Goal: Information Seeking & Learning: Learn about a topic

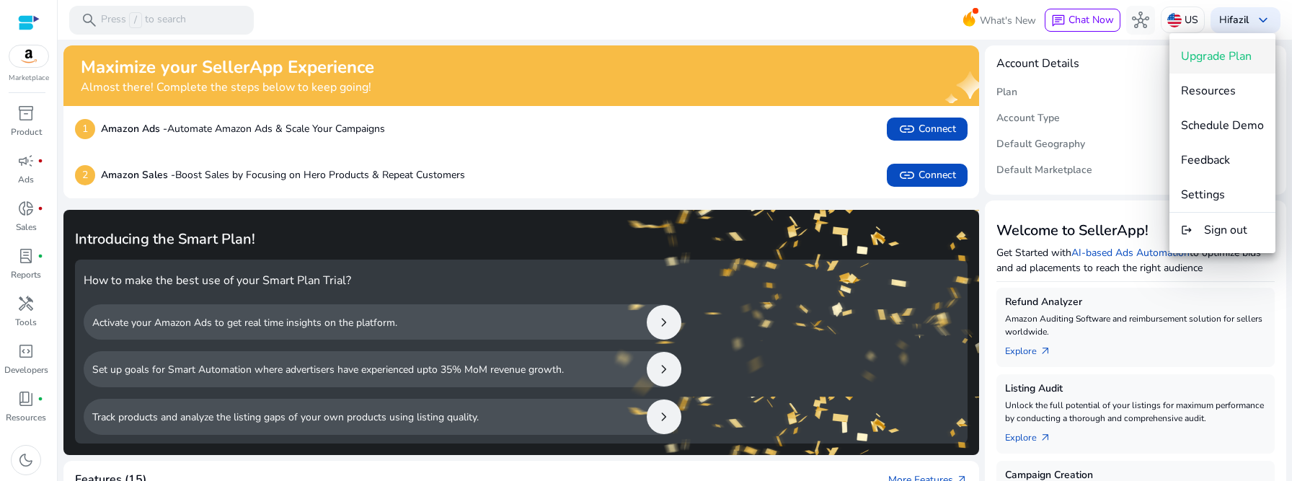
click at [182, 26] on div at bounding box center [646, 240] width 1292 height 481
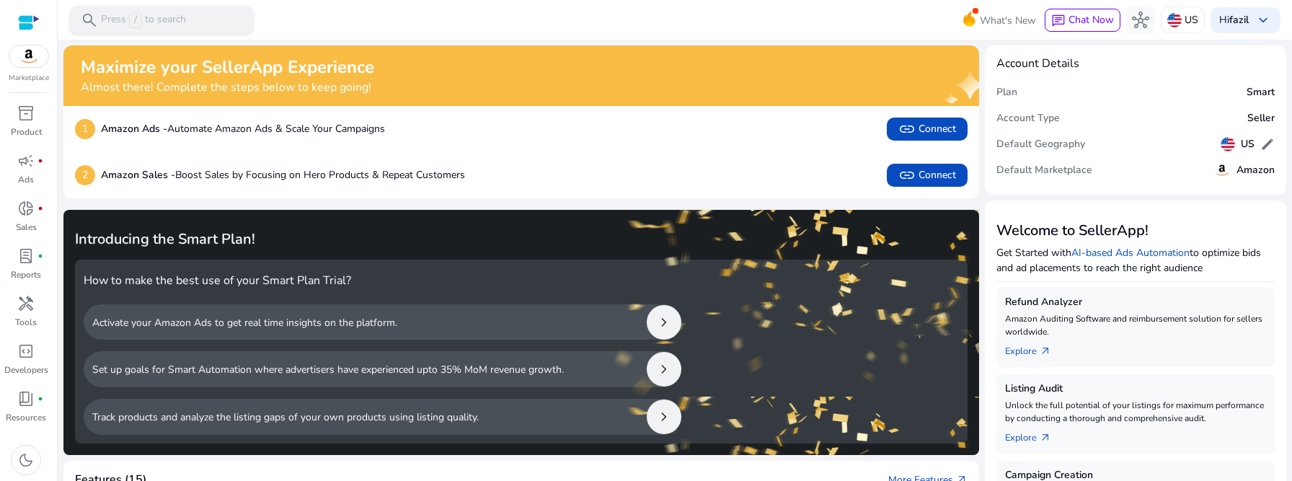
click at [179, 22] on p "Press / to search" at bounding box center [143, 20] width 85 height 16
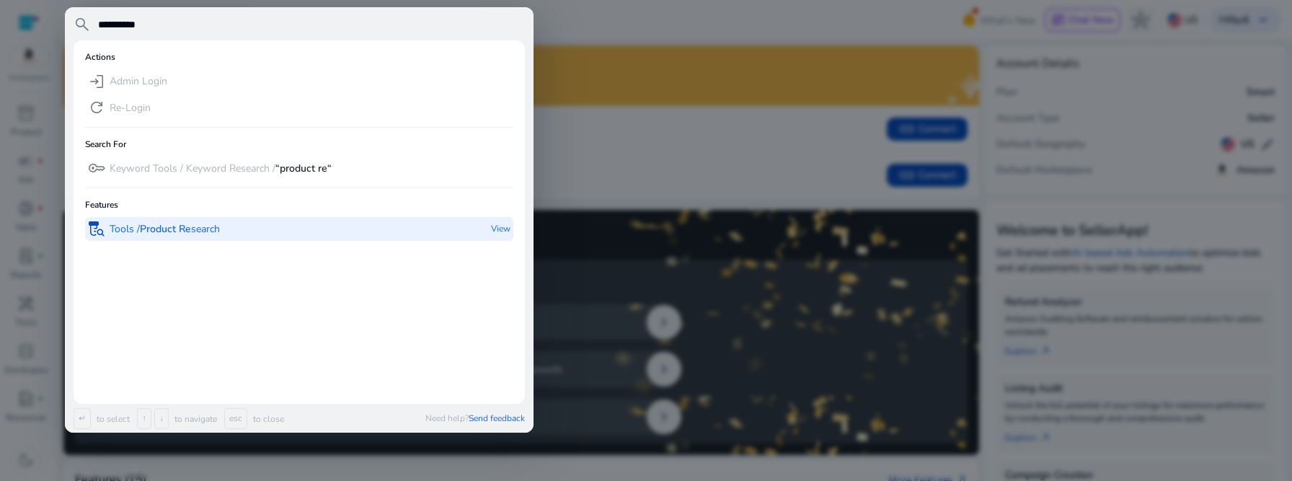
type input "**********"
click at [141, 234] on b "Product Re" at bounding box center [165, 229] width 51 height 14
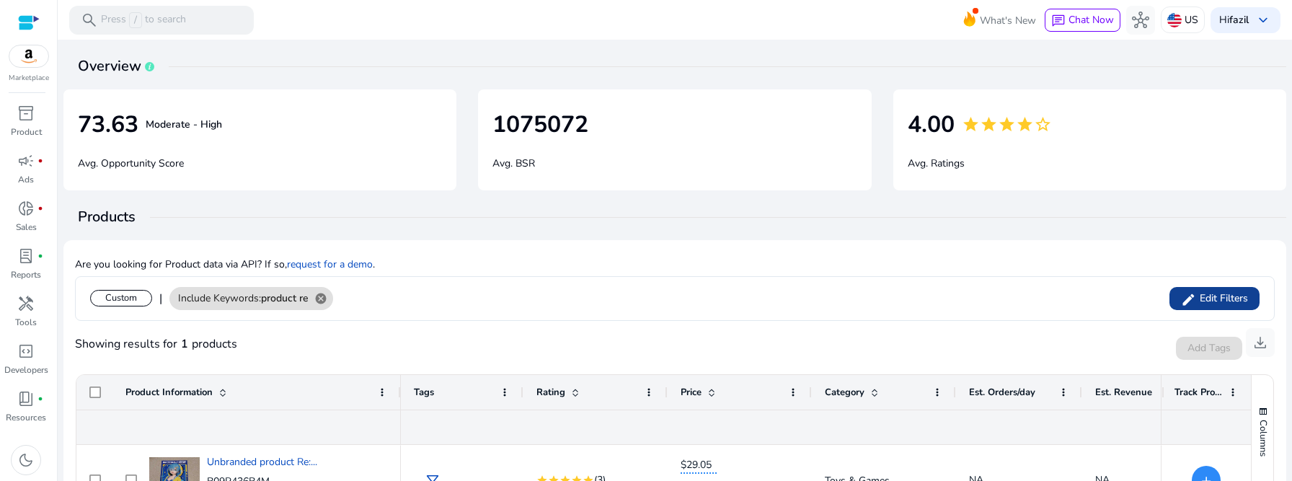
click at [1209, 300] on span "Edit Filters" at bounding box center [1222, 298] width 52 height 14
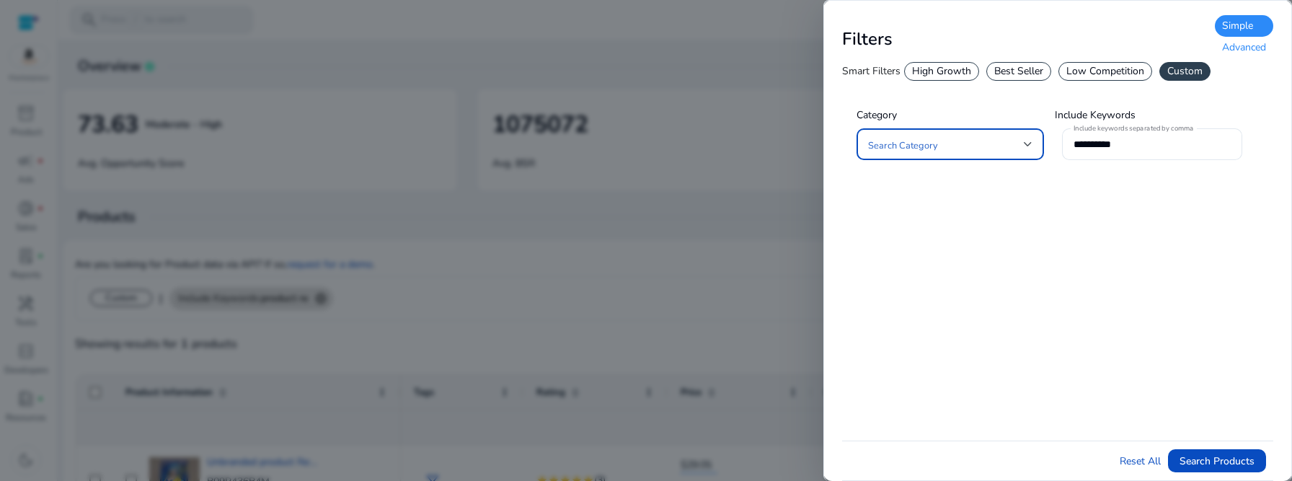
click at [1000, 150] on span at bounding box center [946, 144] width 156 height 16
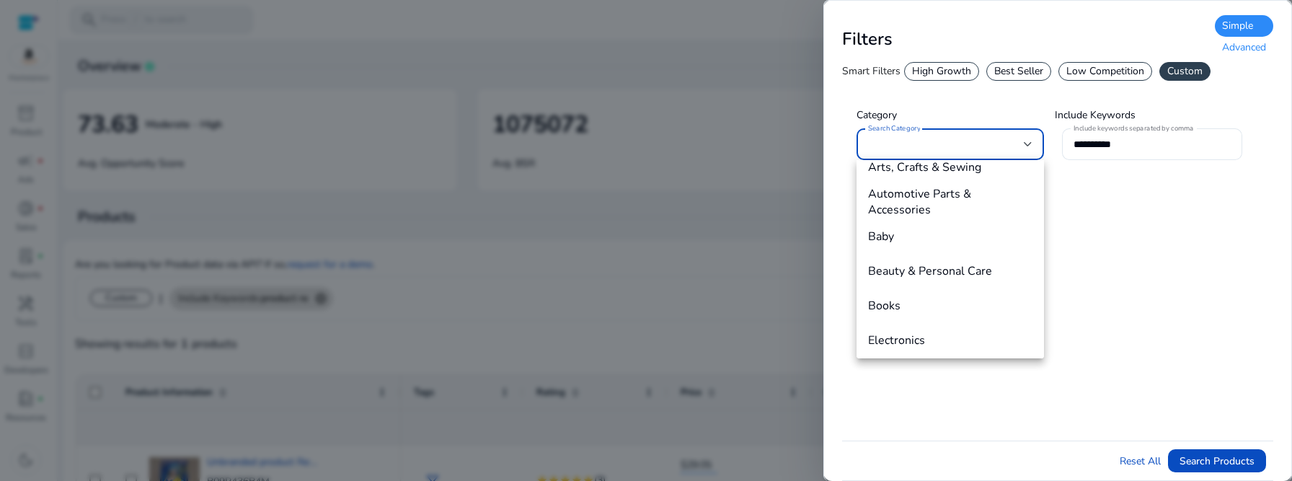
scroll to position [164, 0]
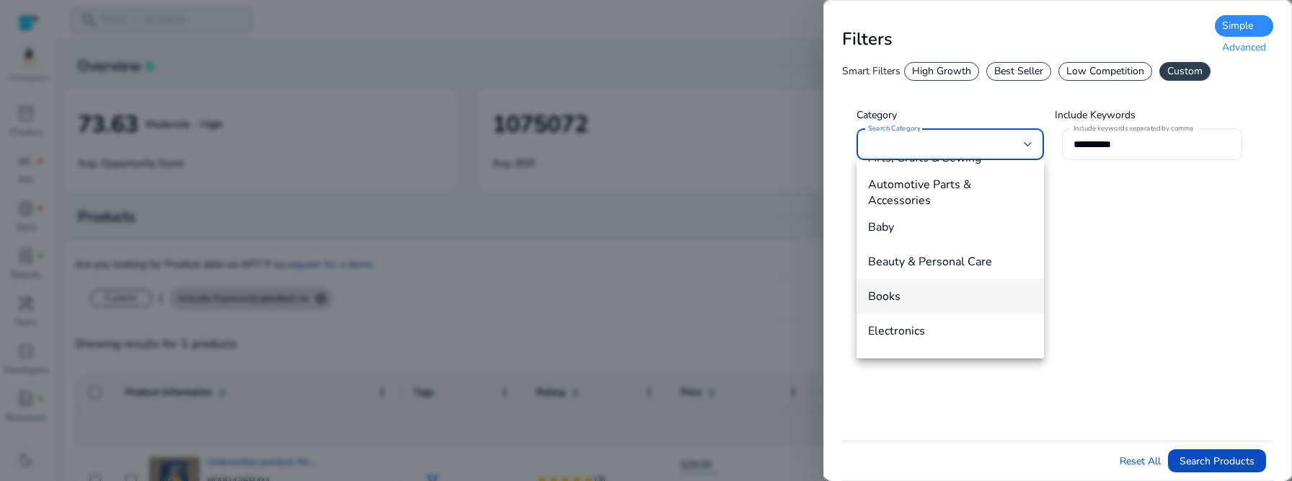
click at [972, 289] on span "Books" at bounding box center [950, 296] width 164 height 16
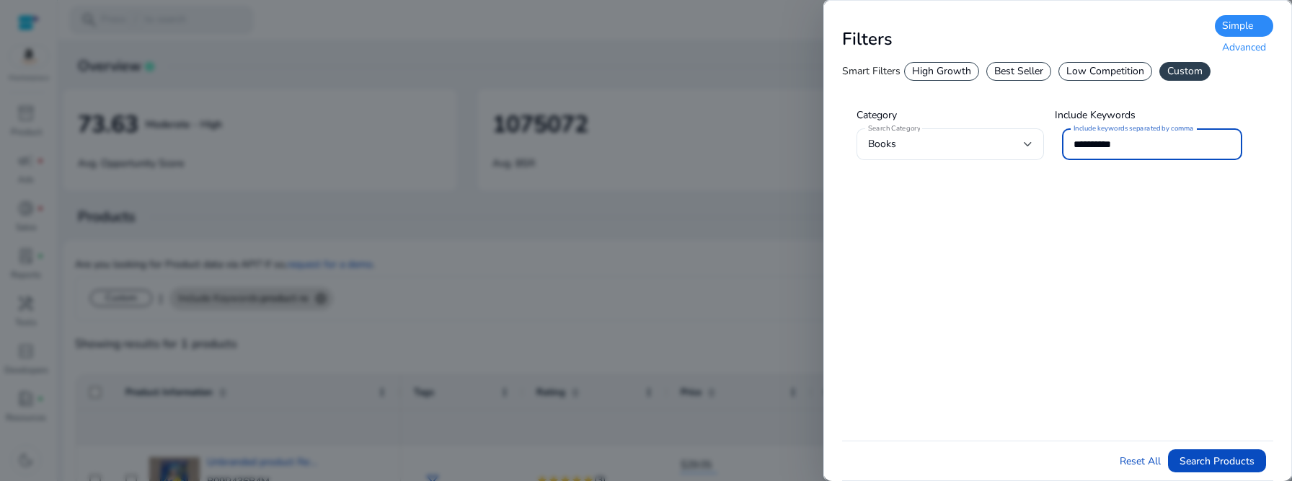
click at [1133, 147] on input "**********" at bounding box center [1151, 144] width 157 height 16
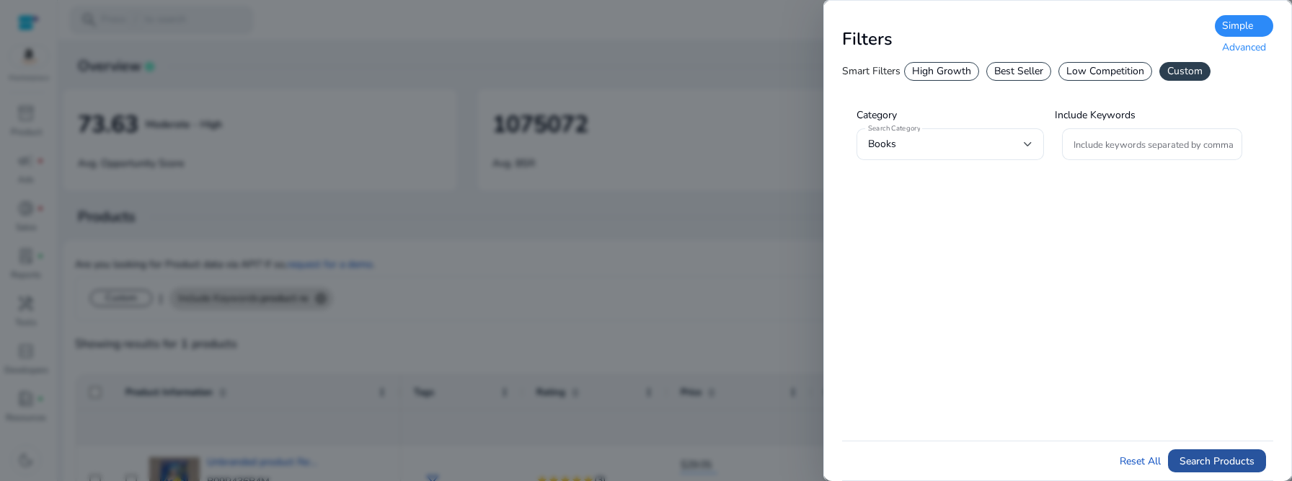
click at [1201, 466] on span "Search Products" at bounding box center [1216, 460] width 75 height 15
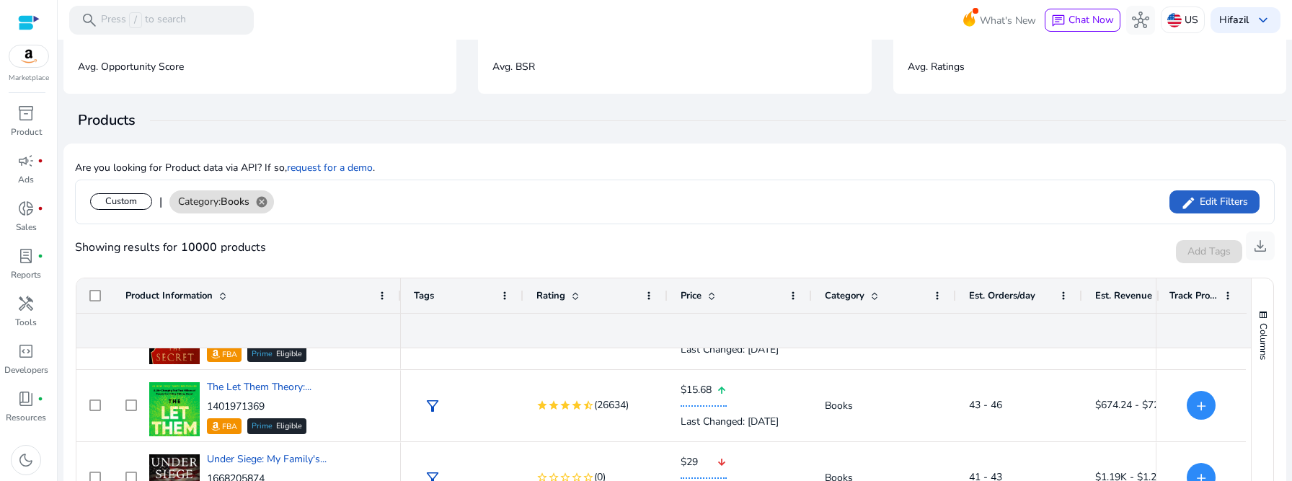
scroll to position [87, 0]
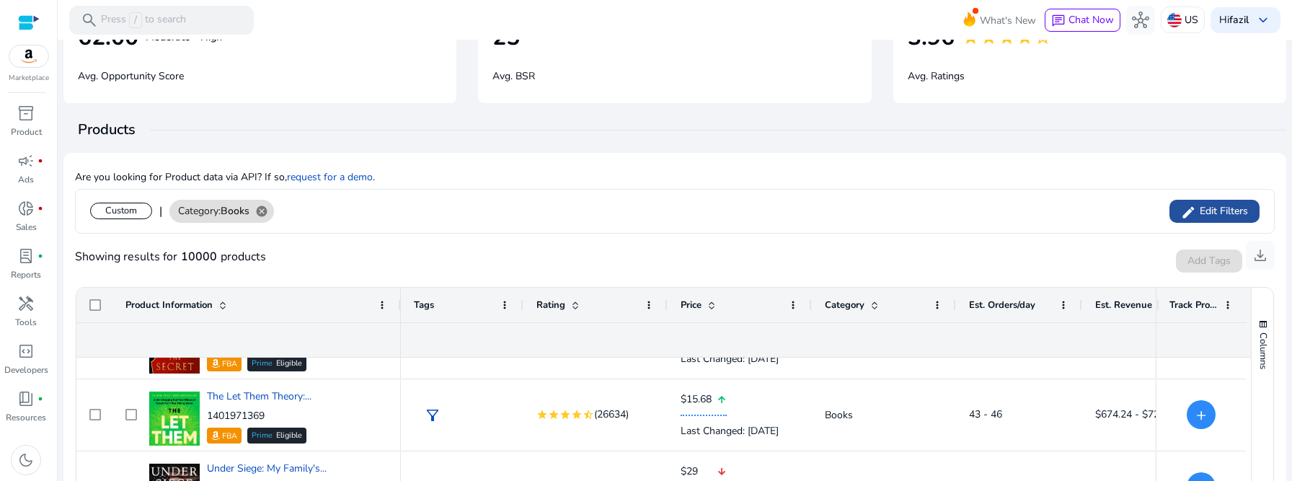
click at [1183, 208] on mat-icon "edit" at bounding box center [1188, 212] width 15 height 22
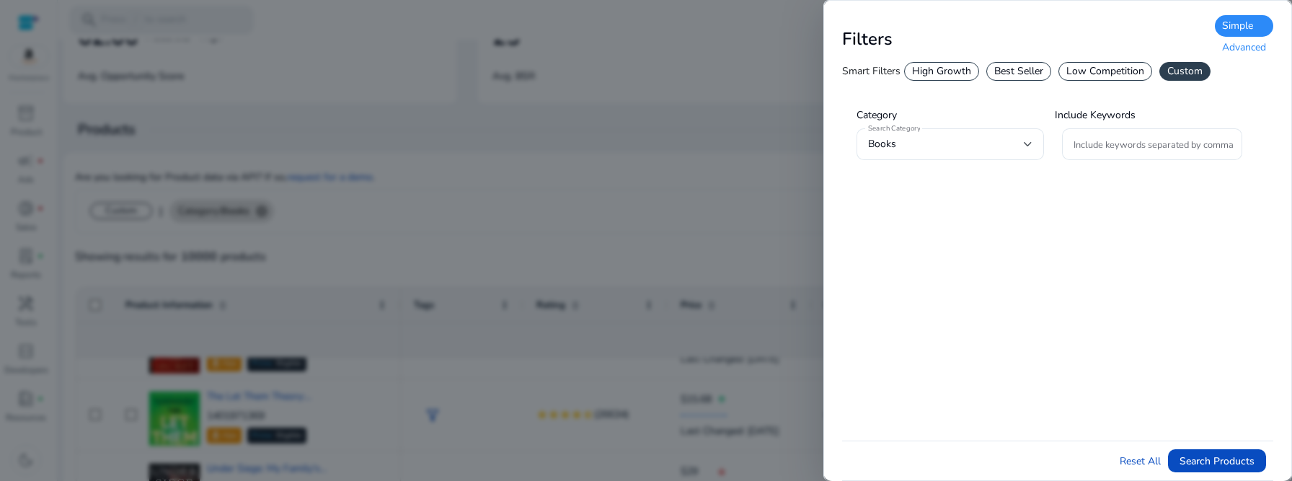
click at [1243, 50] on div "Advanced" at bounding box center [1243, 48] width 58 height 22
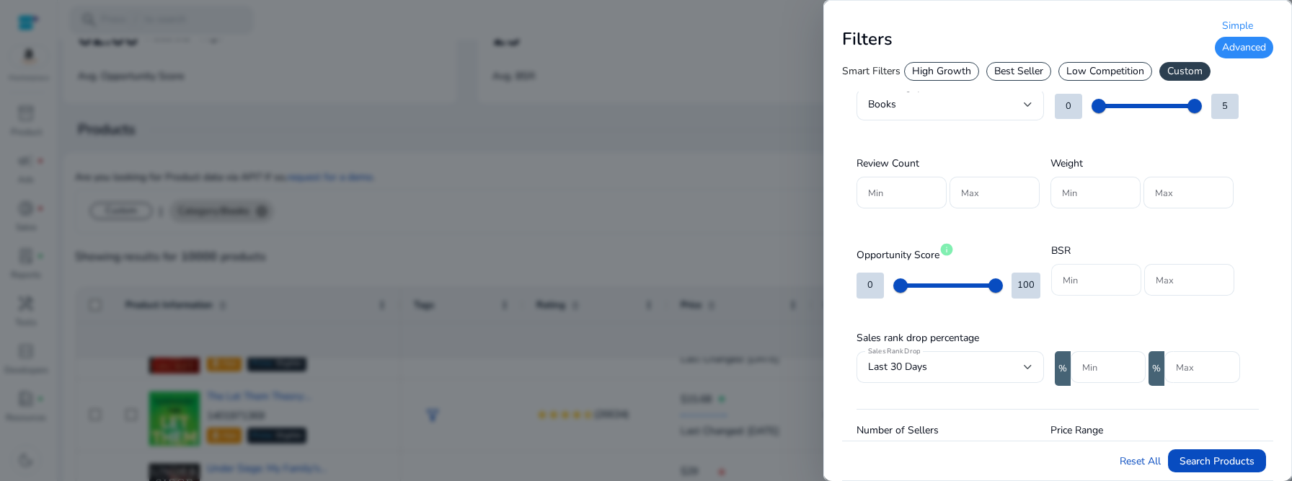
scroll to position [42, 0]
click at [1075, 278] on input "Min" at bounding box center [1095, 278] width 67 height 16
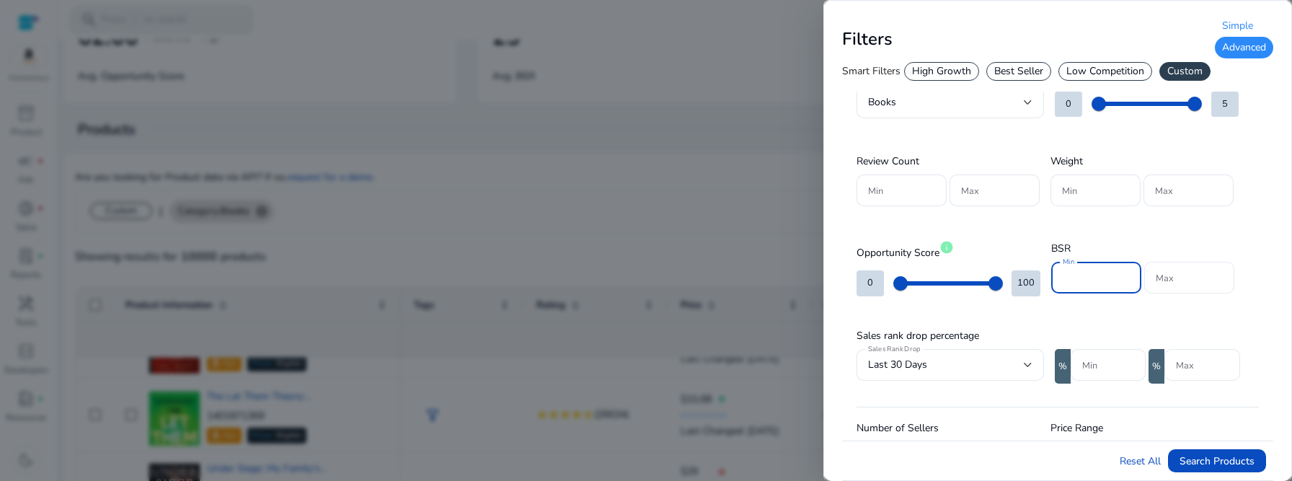
type input "*****"
click at [1179, 275] on input "Max" at bounding box center [1188, 278] width 67 height 16
type input "*****"
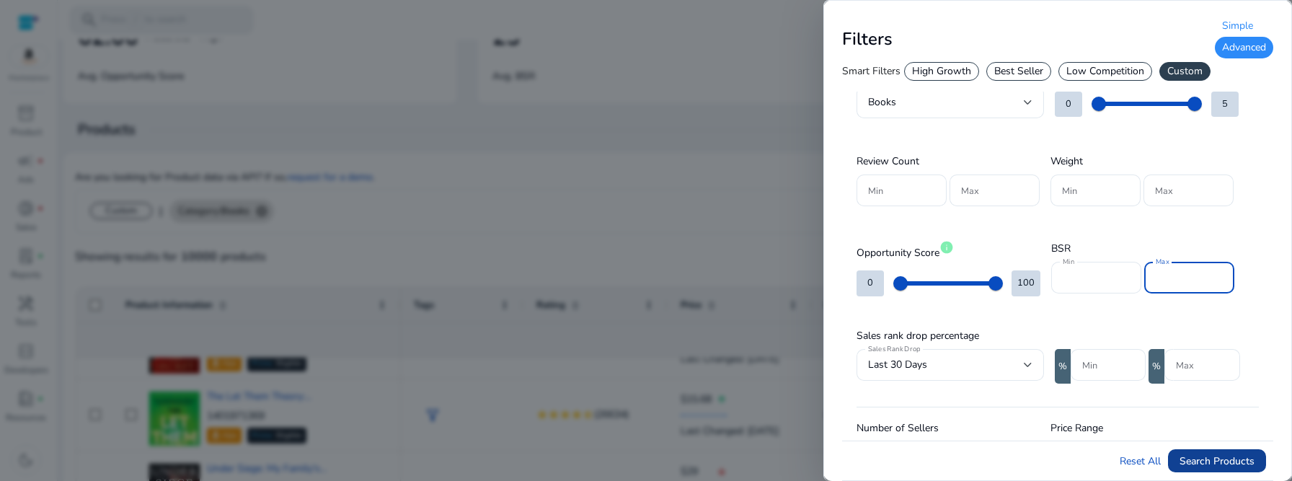
click at [1225, 462] on span "Search Products" at bounding box center [1216, 460] width 75 height 15
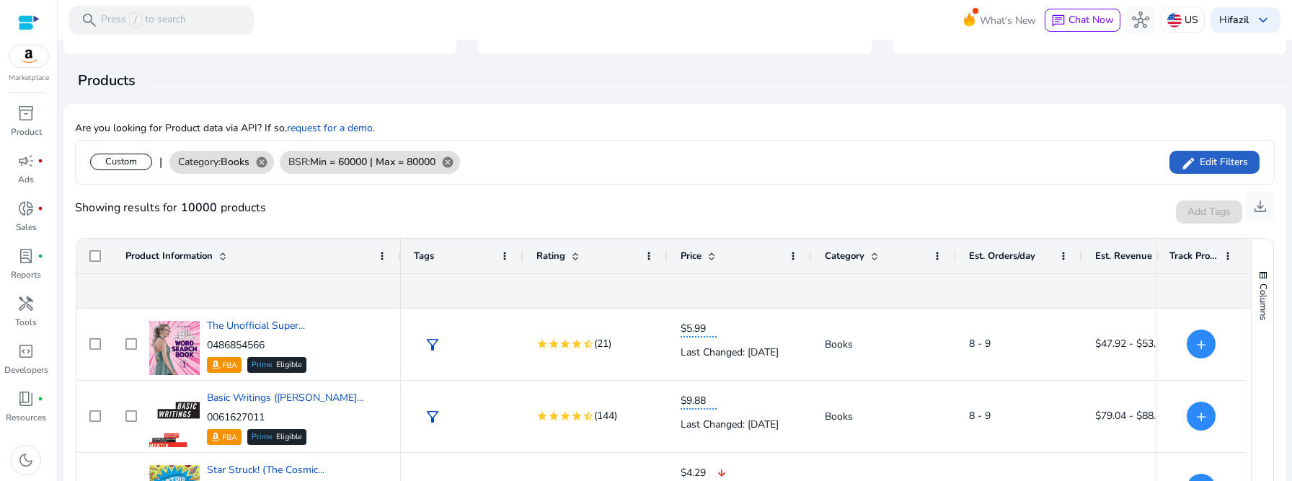
scroll to position [9, 0]
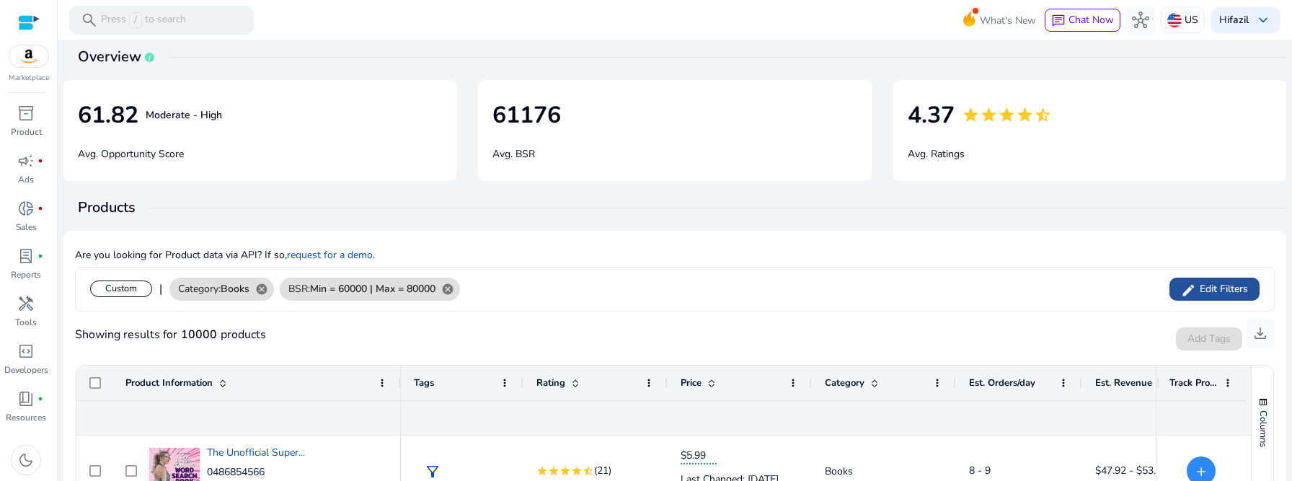
click at [1204, 282] on span "Edit Filters" at bounding box center [1222, 289] width 52 height 14
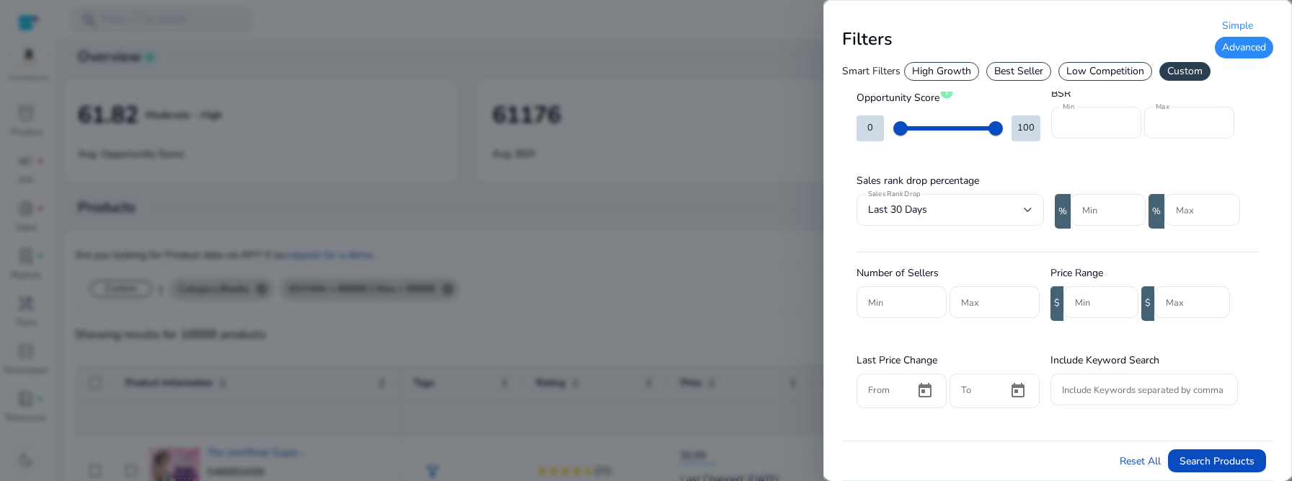
scroll to position [210, 0]
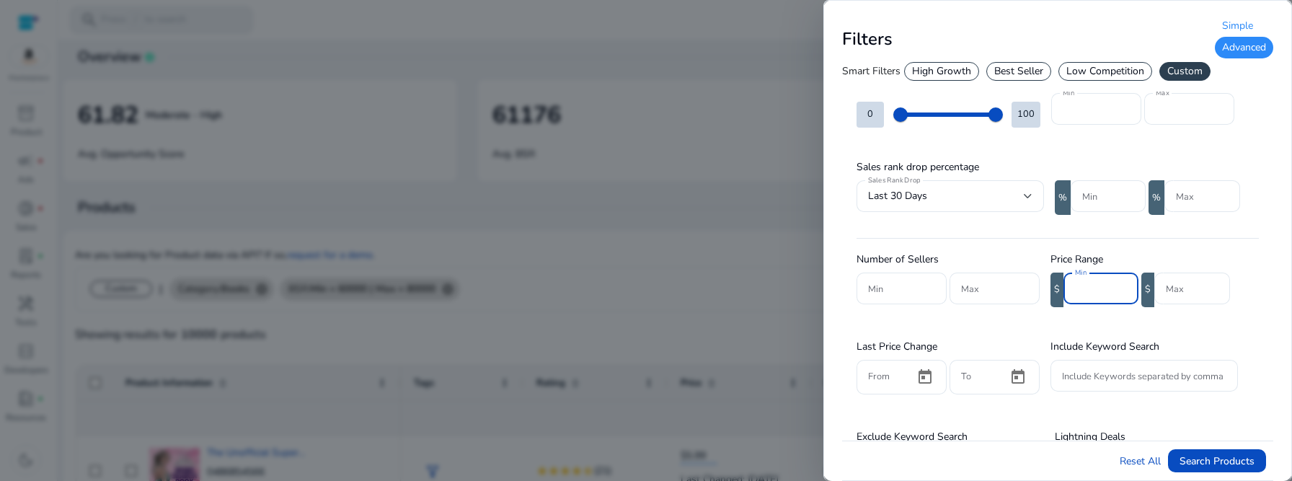
click at [1088, 280] on input "Min" at bounding box center [1101, 288] width 52 height 16
type input "***"
click at [1201, 456] on span "Search Products" at bounding box center [1216, 460] width 75 height 15
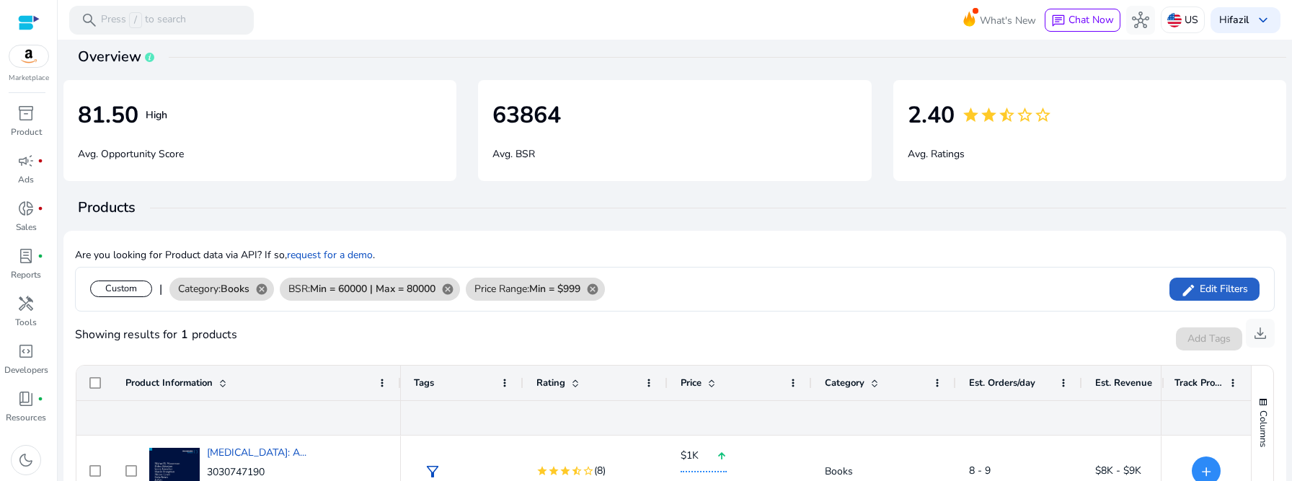
scroll to position [270, 0]
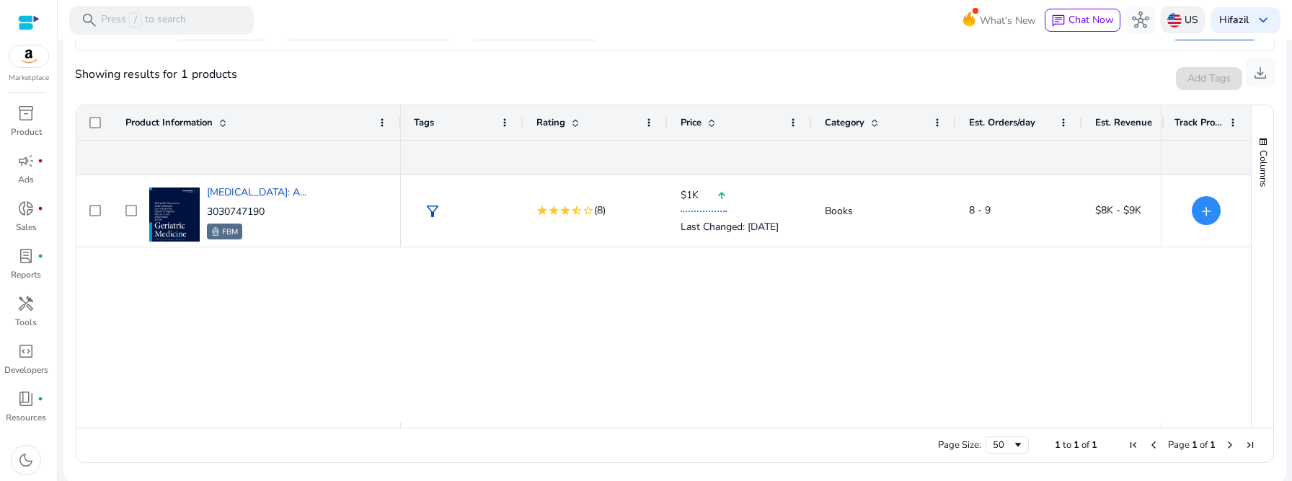
click at [1172, 8] on div "US" at bounding box center [1182, 19] width 44 height 27
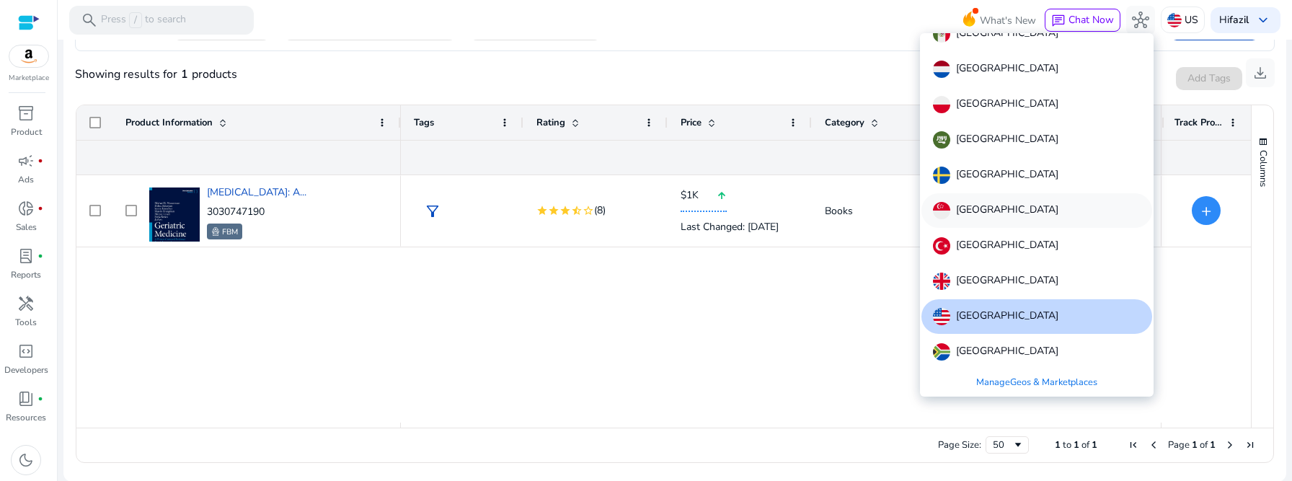
scroll to position [0, 0]
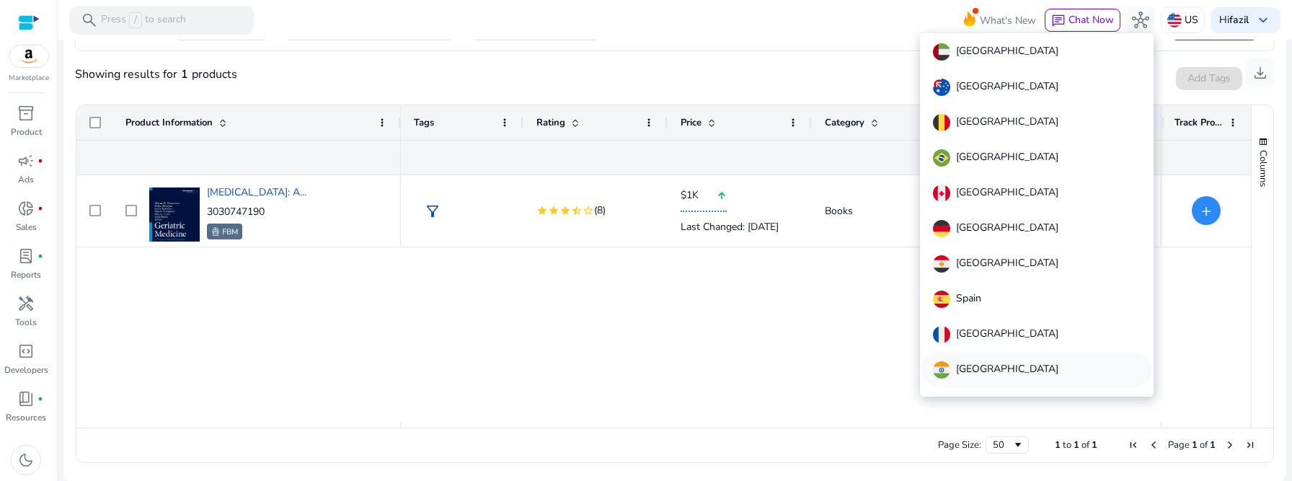
click at [1003, 360] on div "[GEOGRAPHIC_DATA]" at bounding box center [1036, 369] width 231 height 35
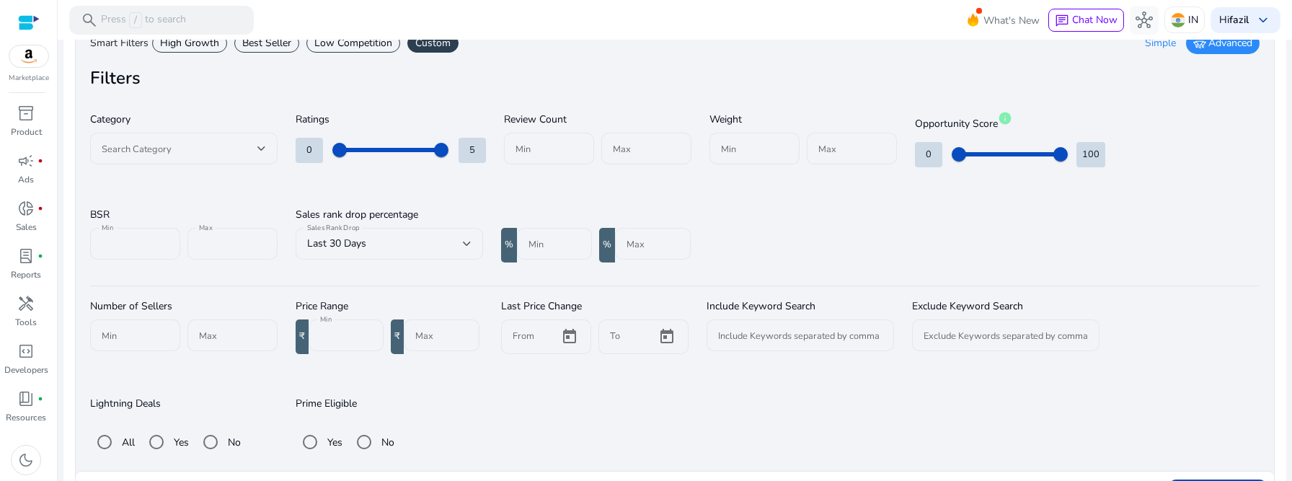
scroll to position [130, 0]
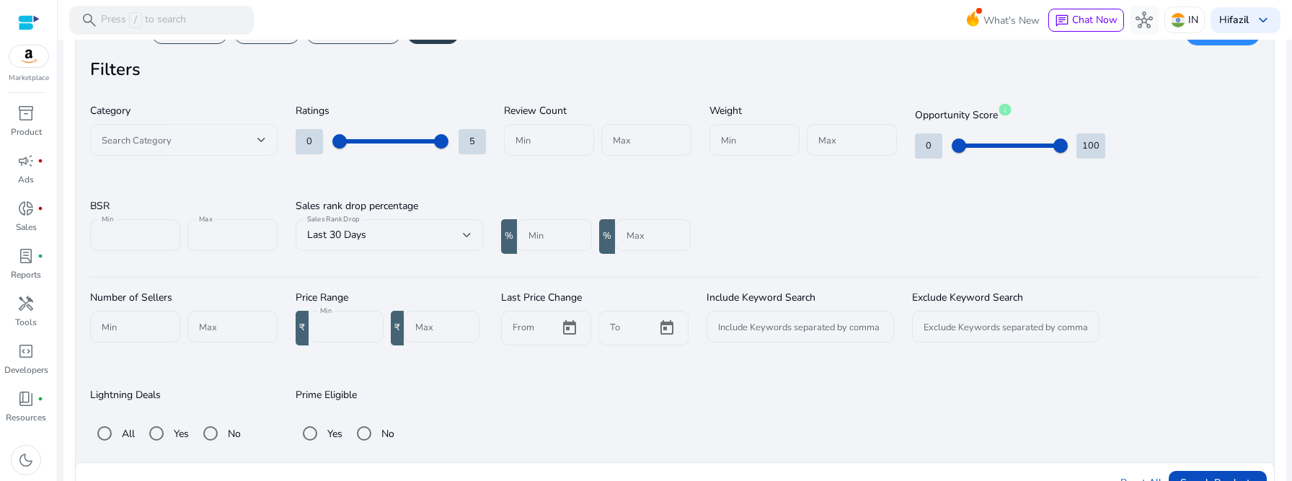
click at [253, 140] on span at bounding box center [180, 140] width 156 height 16
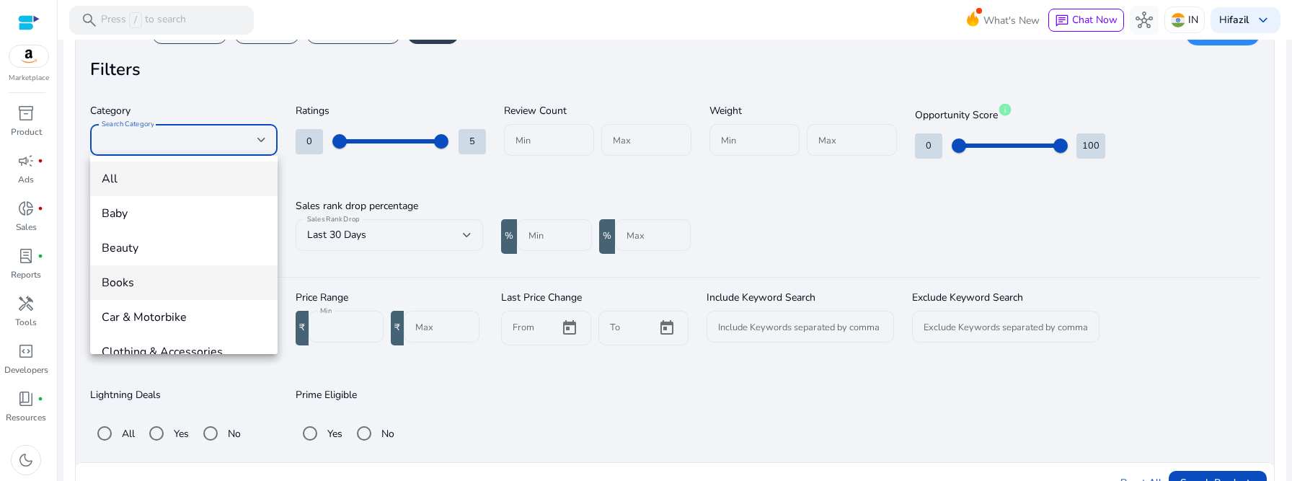
click at [202, 283] on span "Books" at bounding box center [184, 283] width 164 height 16
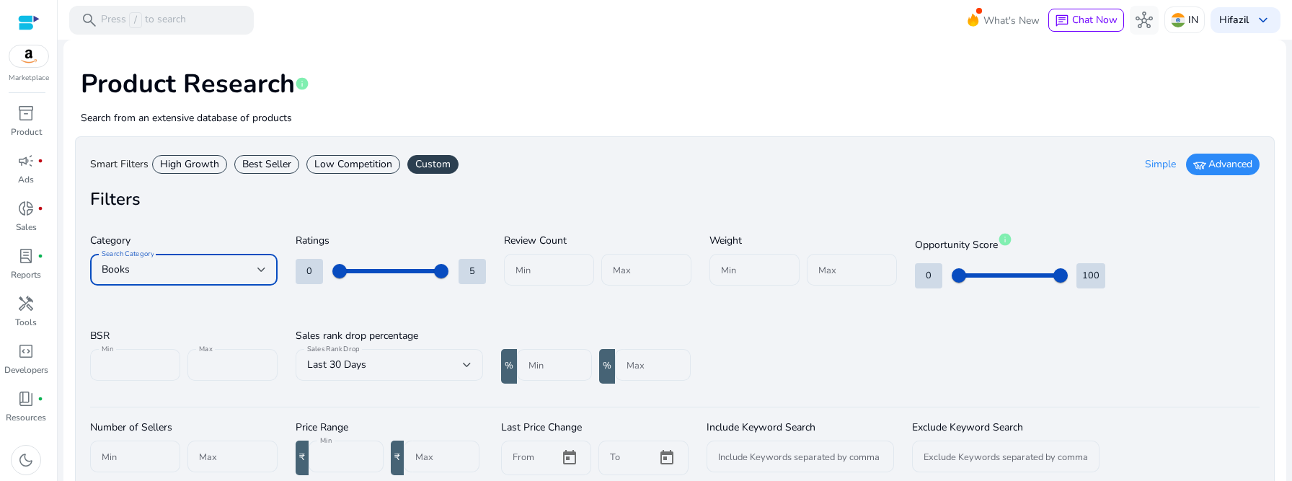
scroll to position [163, 0]
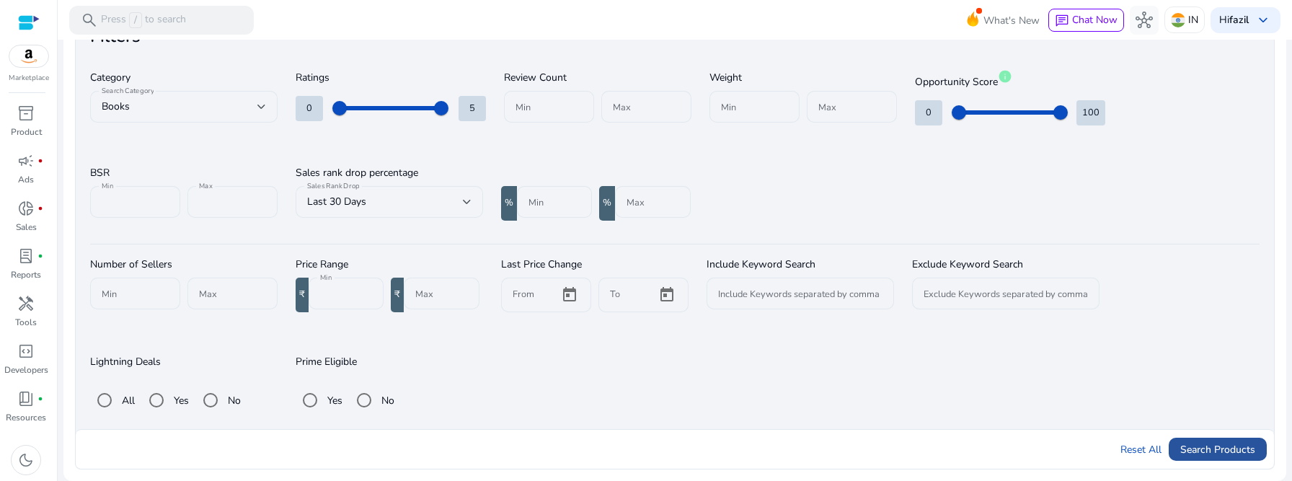
click at [1247, 447] on span "Search Products" at bounding box center [1217, 449] width 75 height 15
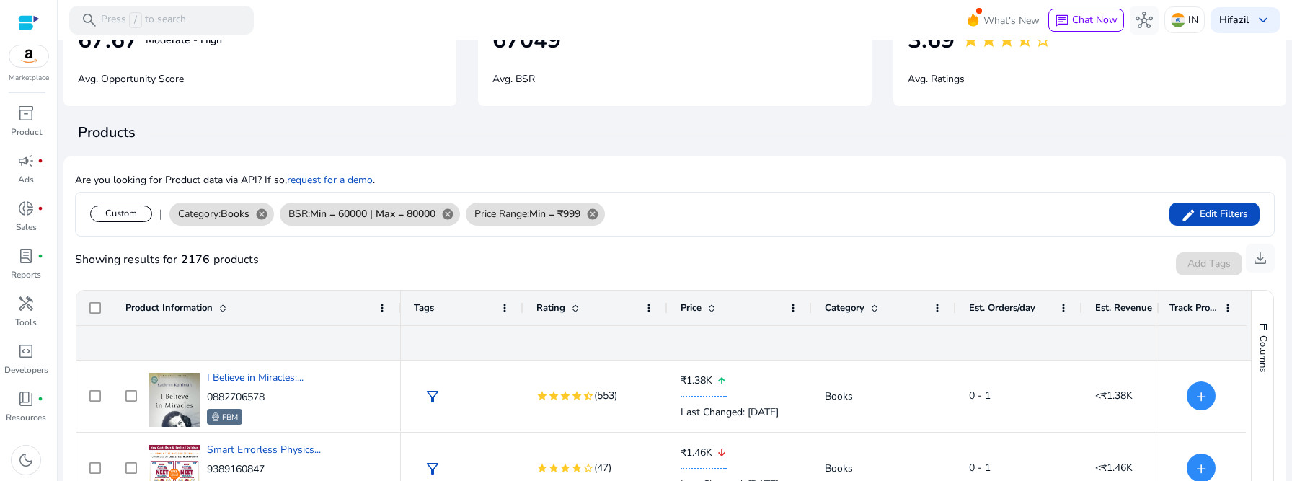
scroll to position [0, 0]
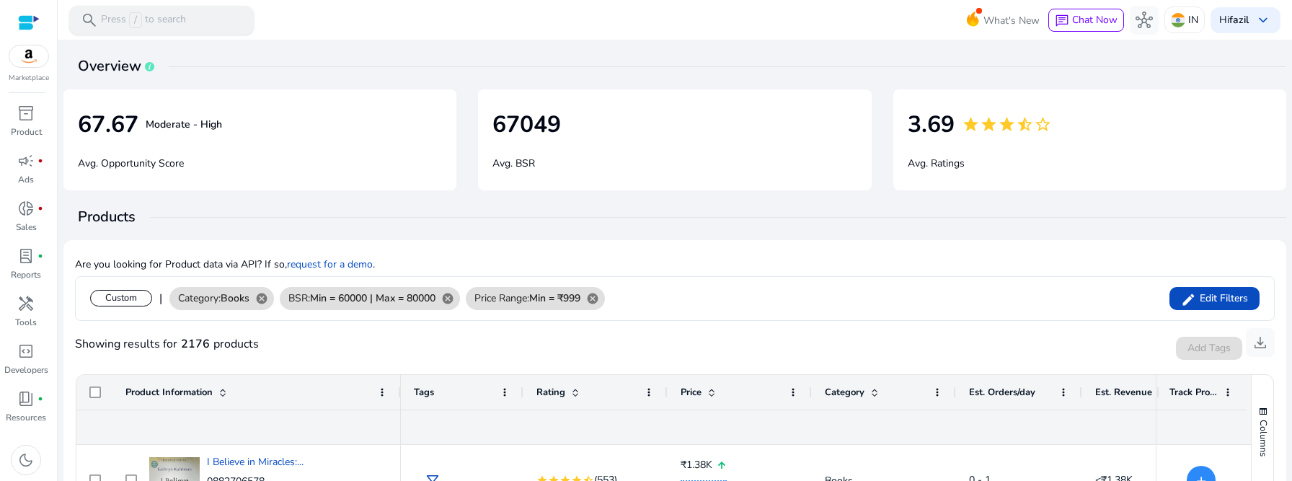
click at [192, 23] on div "search Press / to search" at bounding box center [161, 20] width 185 height 29
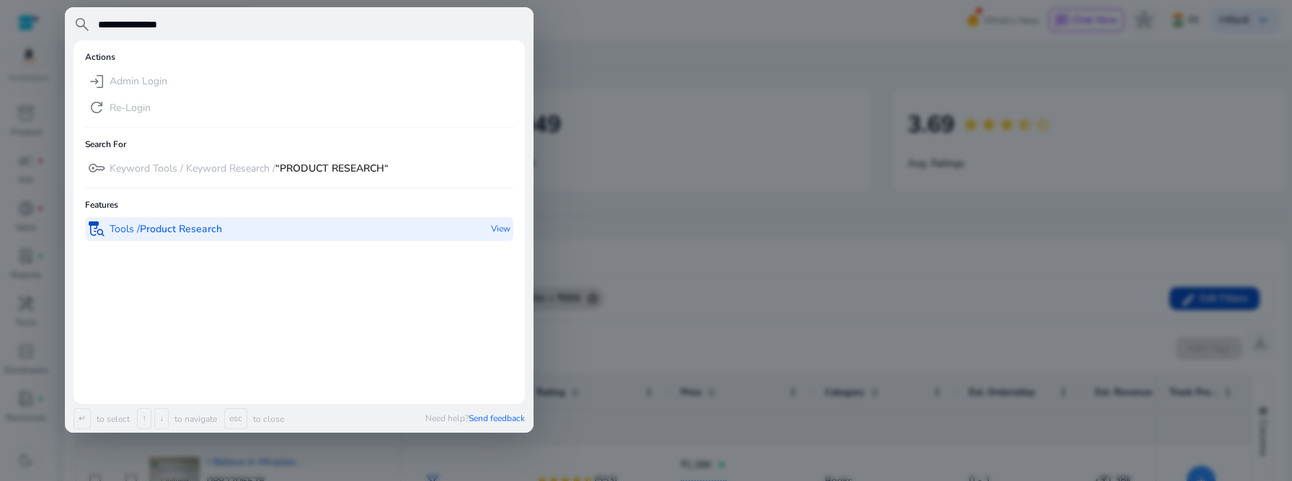
type input "**********"
click at [211, 230] on b "Product Research" at bounding box center [181, 229] width 82 height 14
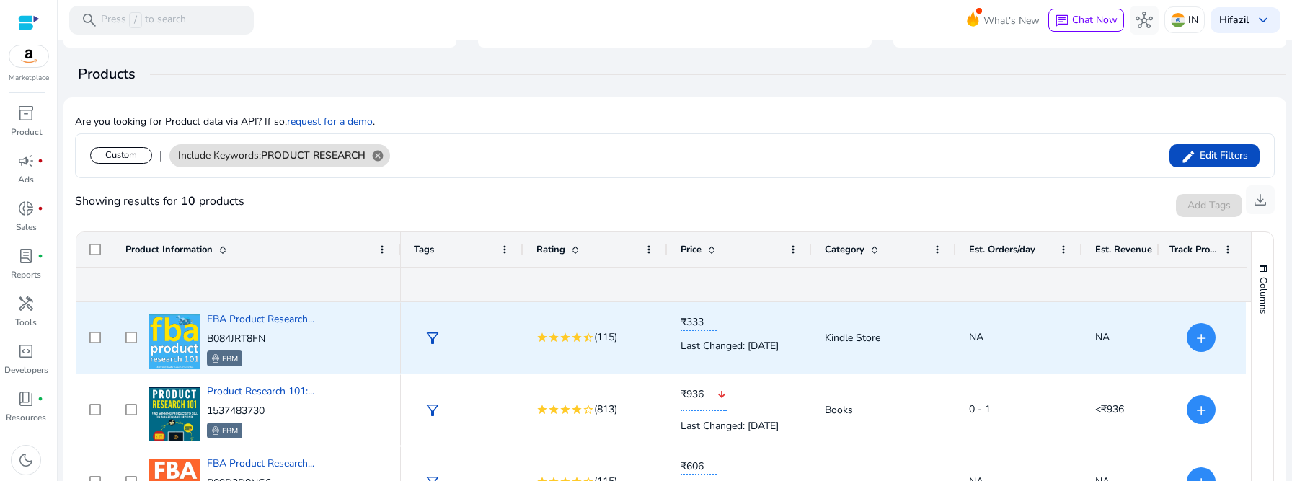
scroll to position [270, 0]
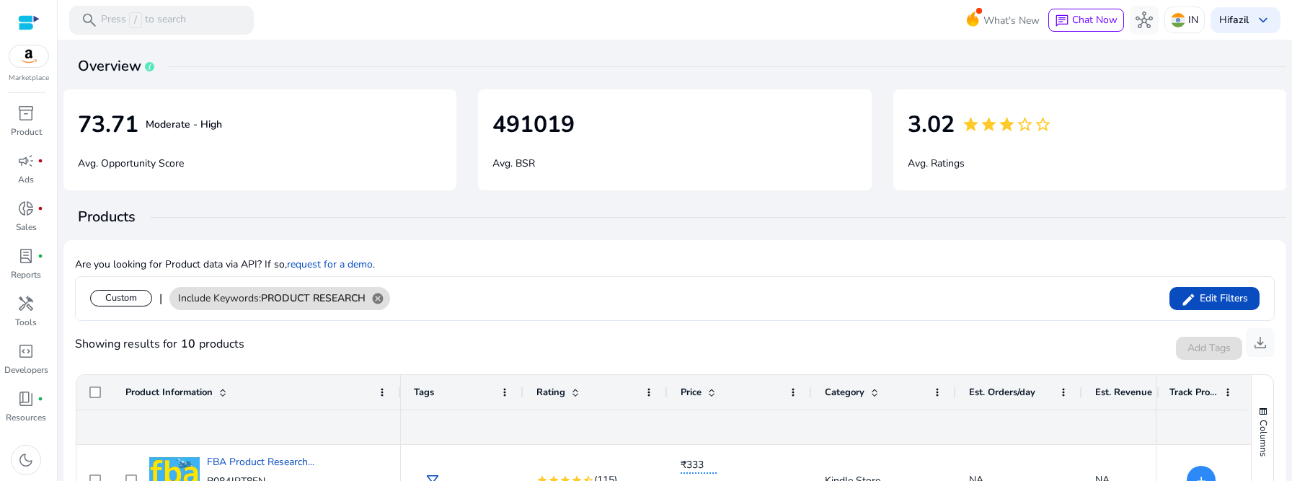
scroll to position [270, 0]
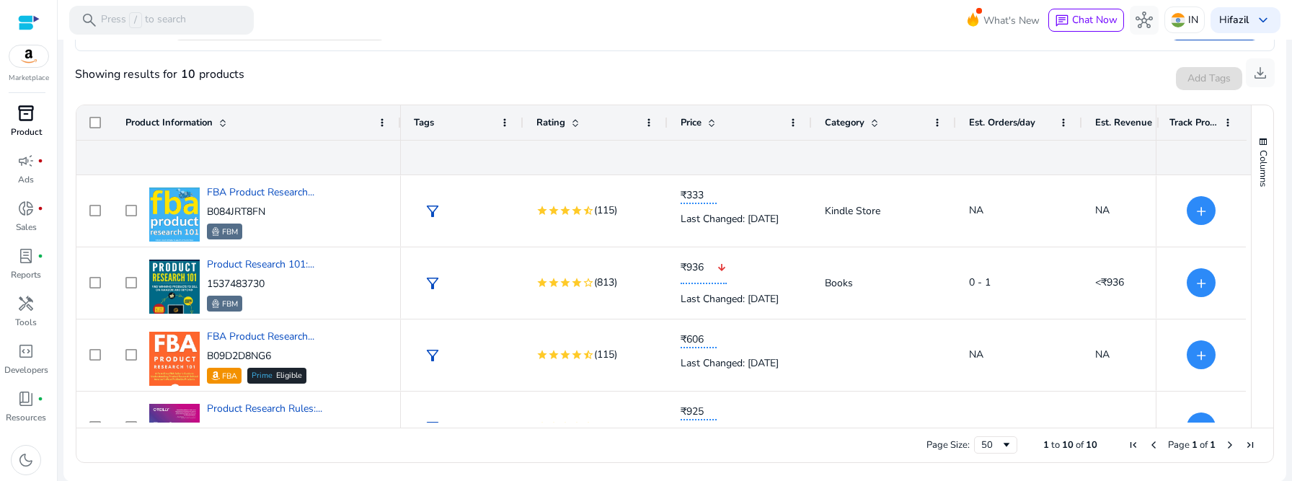
click at [25, 124] on div "inventory_2" at bounding box center [26, 113] width 40 height 23
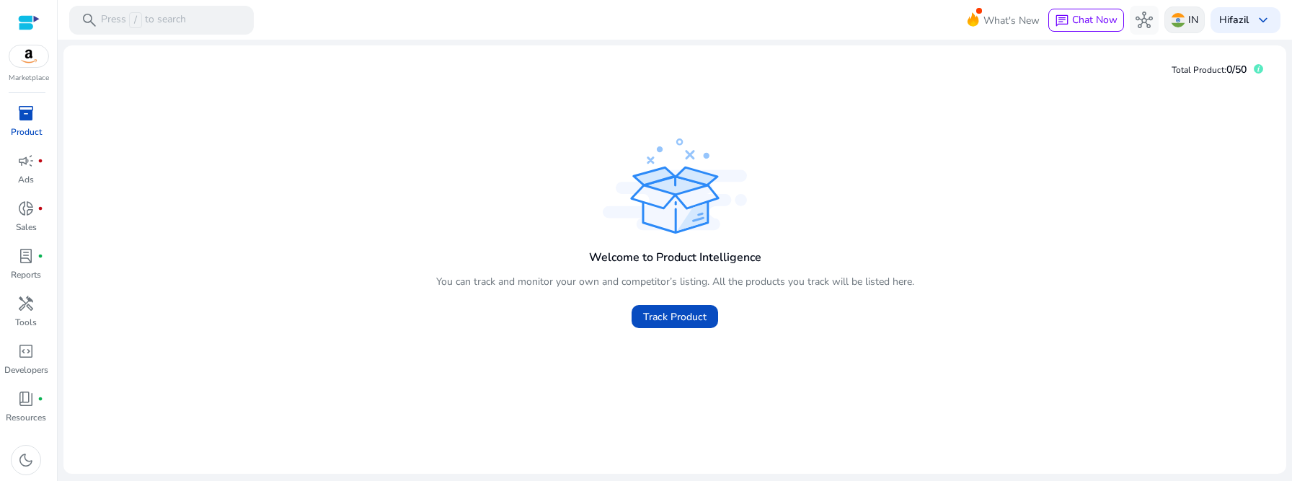
click at [1183, 20] on div "IN" at bounding box center [1184, 19] width 40 height 27
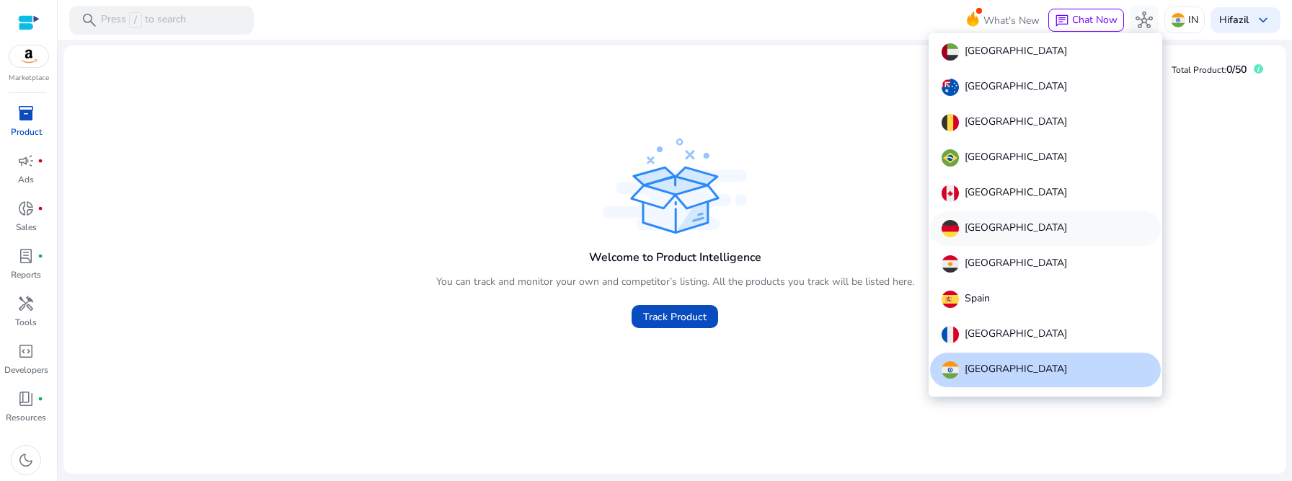
click at [1024, 228] on div "[GEOGRAPHIC_DATA]" at bounding box center [1045, 228] width 231 height 35
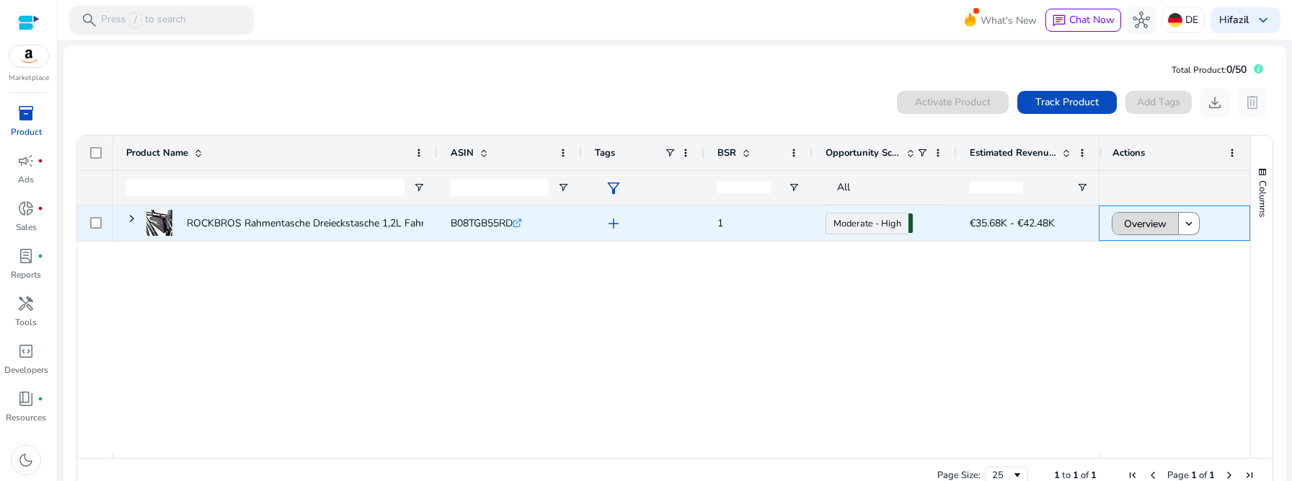
click at [1134, 226] on span "Overview" at bounding box center [1145, 224] width 43 height 30
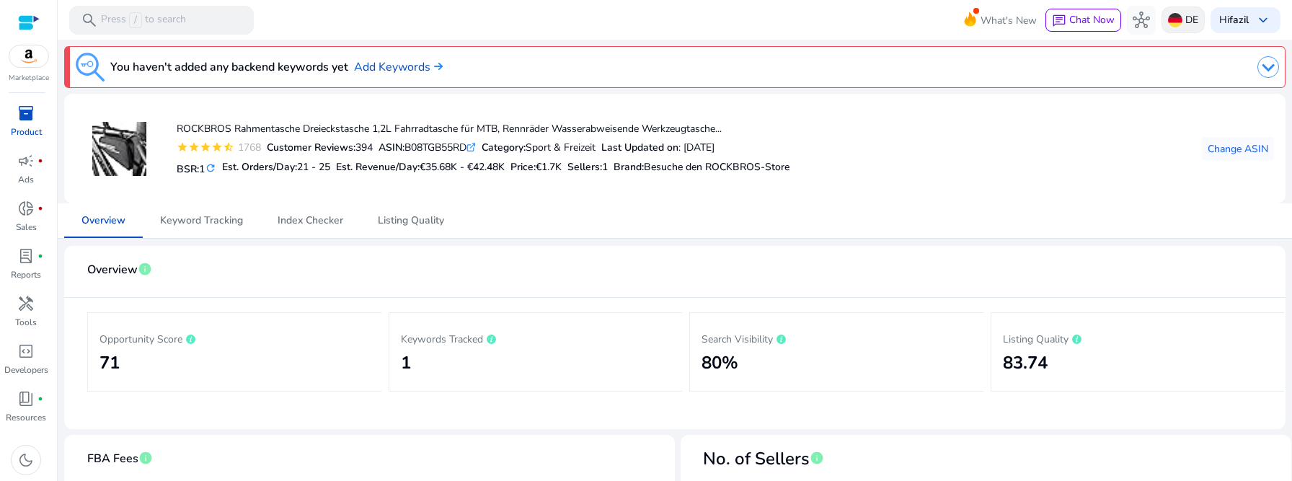
click at [1185, 22] on p "DE" at bounding box center [1191, 19] width 13 height 25
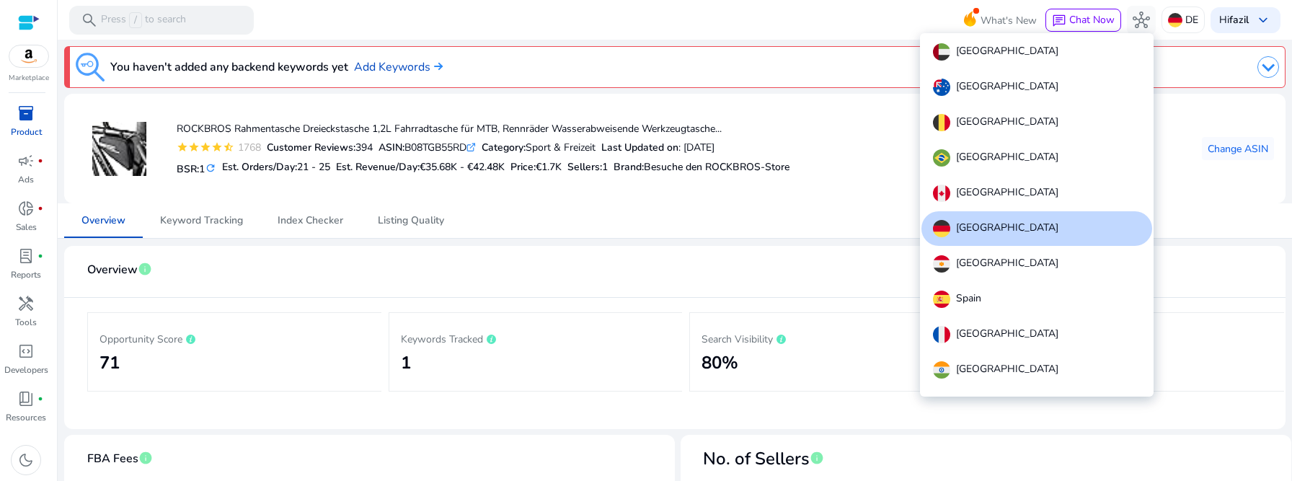
scroll to position [442, 0]
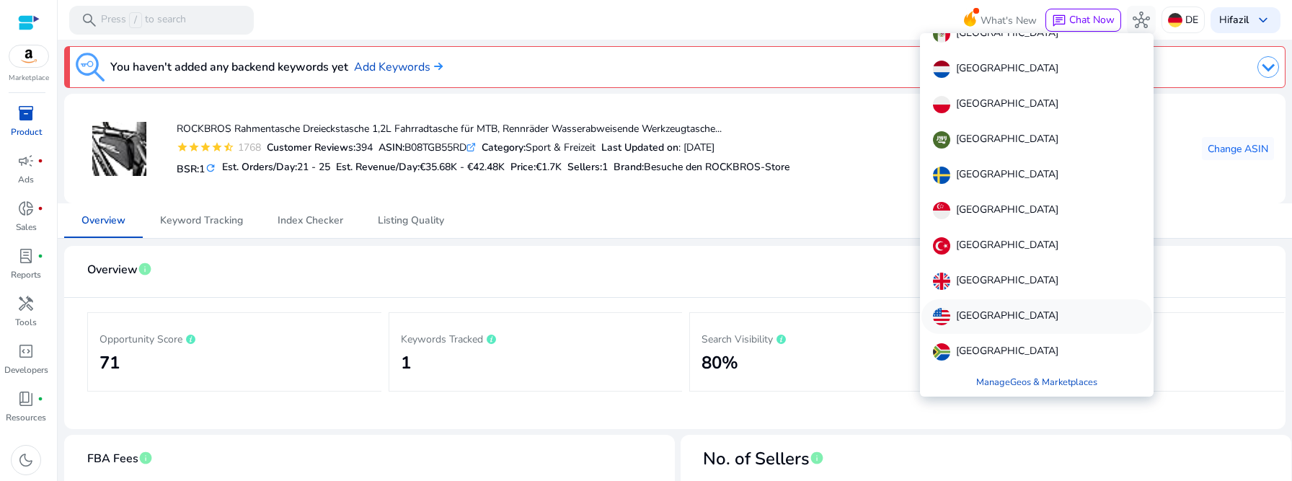
click at [1016, 316] on p "[GEOGRAPHIC_DATA]" at bounding box center [1007, 316] width 102 height 17
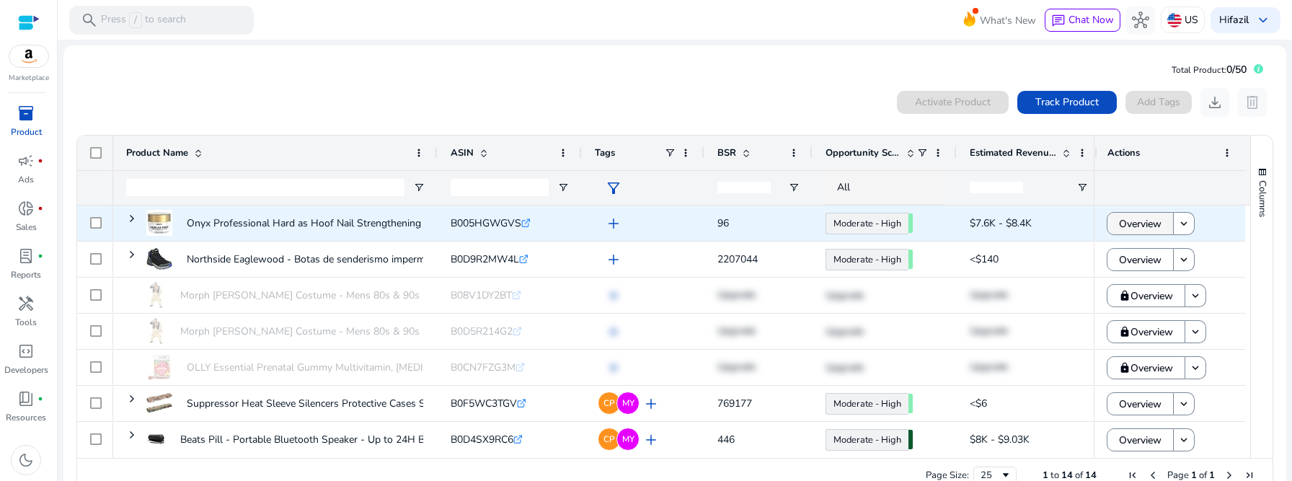
click at [1124, 223] on span "Overview" at bounding box center [1140, 224] width 43 height 30
